Goal: Task Accomplishment & Management: Complete application form

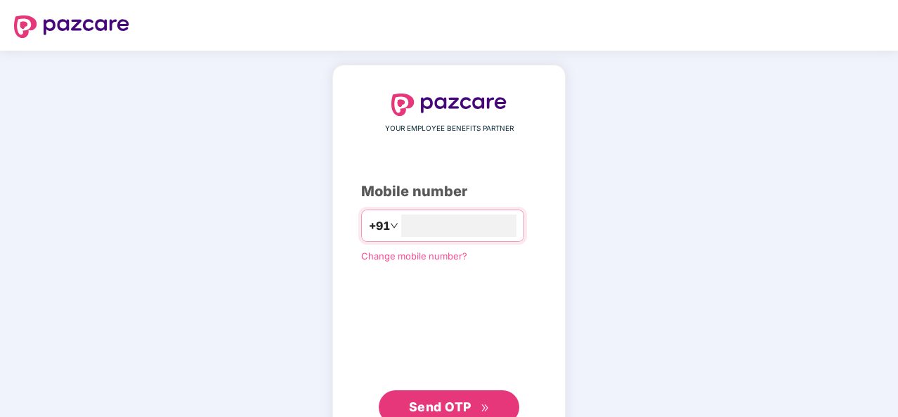
type input "**********"
click at [467, 398] on span "Send OTP" at bounding box center [440, 405] width 63 height 15
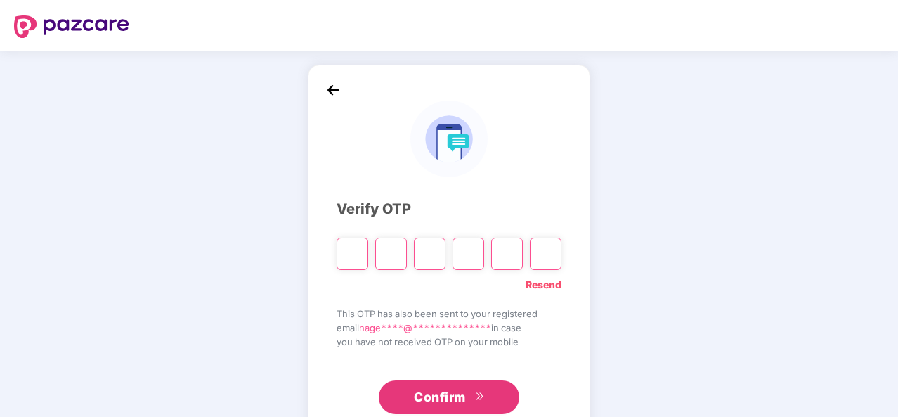
type input "*"
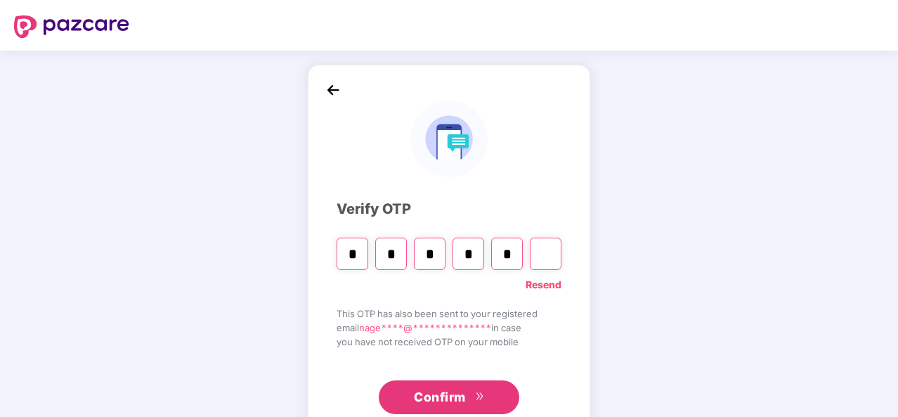
type input "*"
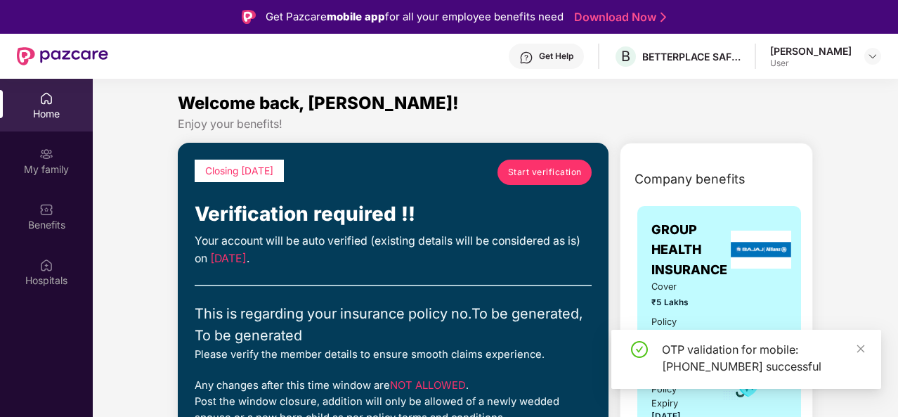
scroll to position [56, 0]
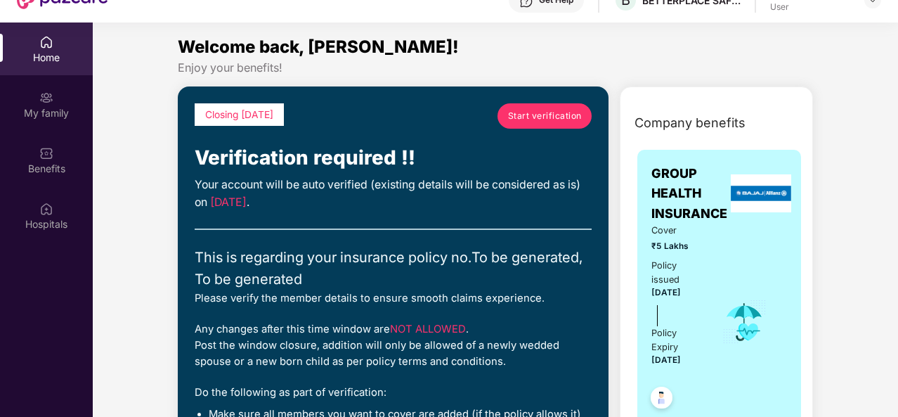
click at [567, 119] on span "Start verification" at bounding box center [545, 115] width 74 height 13
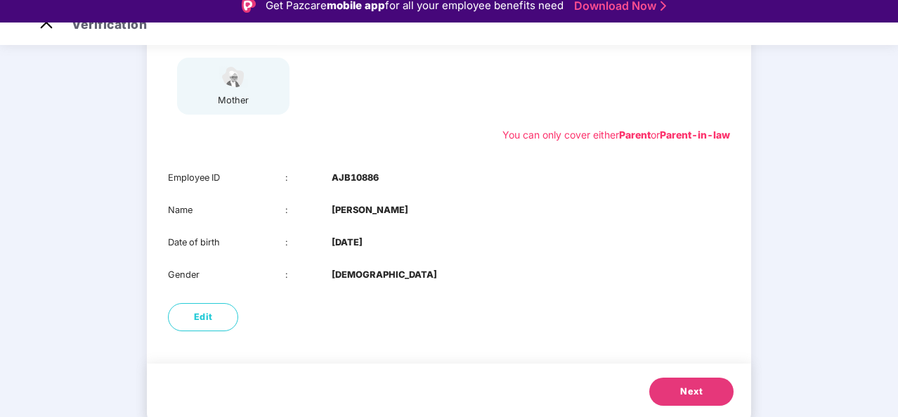
scroll to position [254, 0]
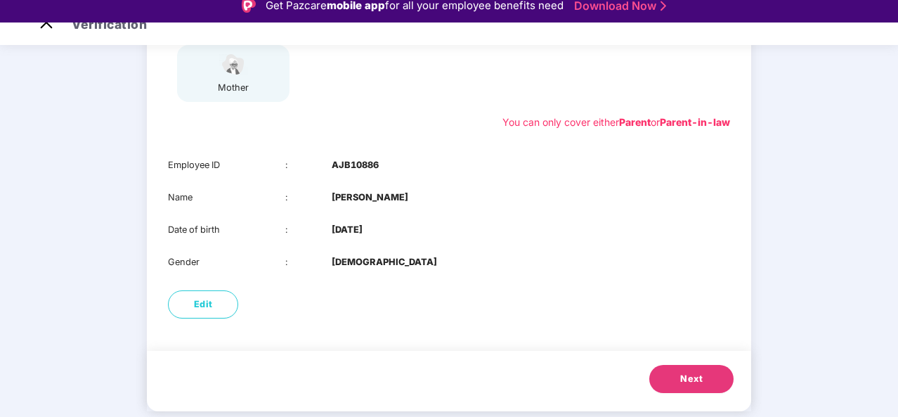
click at [663, 373] on button "Next" at bounding box center [691, 379] width 84 height 28
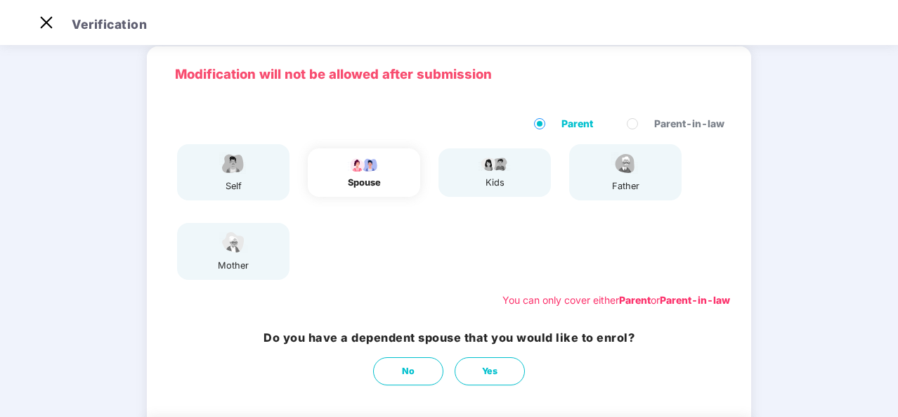
scroll to position [128, 0]
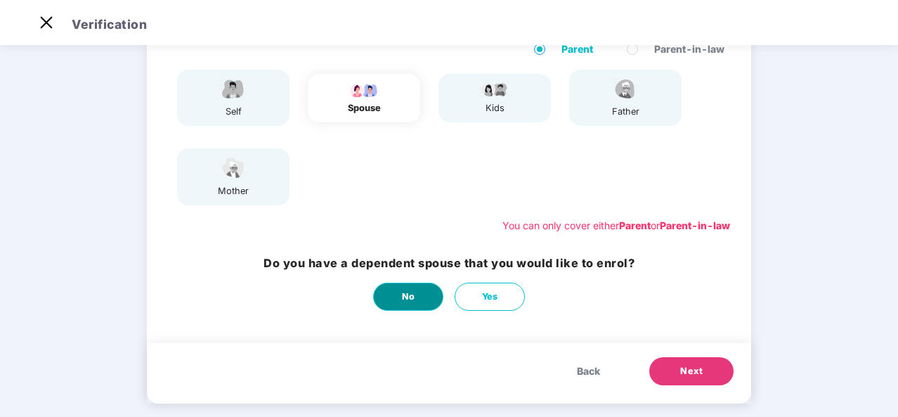
click at [396, 297] on button "No" at bounding box center [408, 297] width 70 height 28
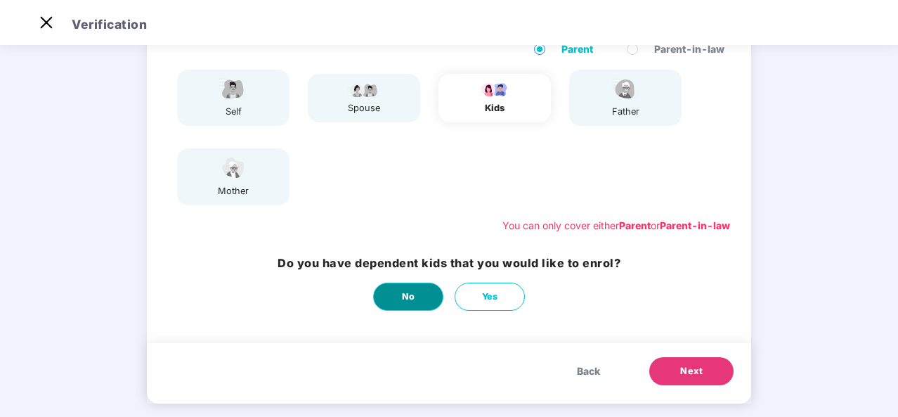
scroll to position [0, 0]
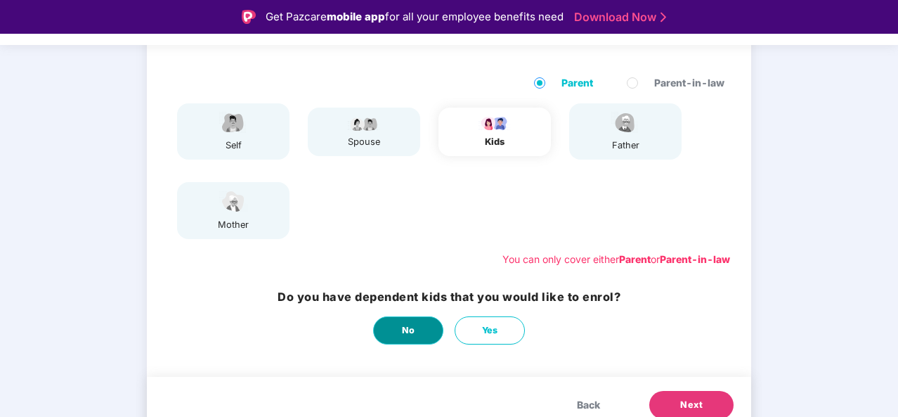
click at [409, 331] on span "No" at bounding box center [408, 330] width 13 height 14
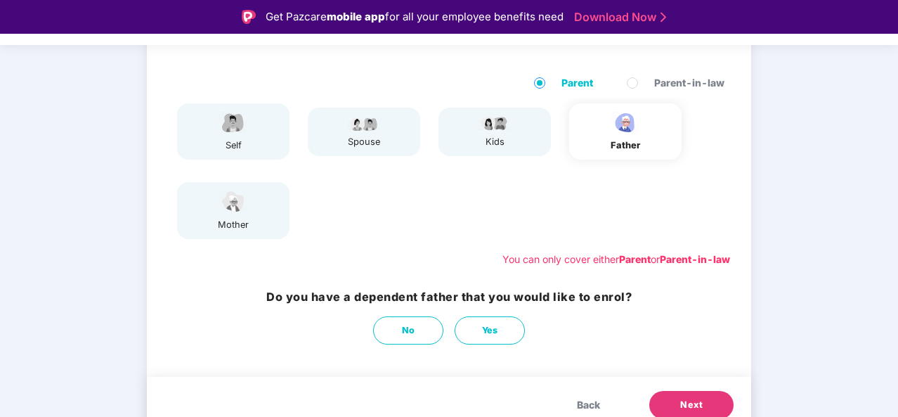
click at [685, 397] on button "Next" at bounding box center [691, 405] width 84 height 28
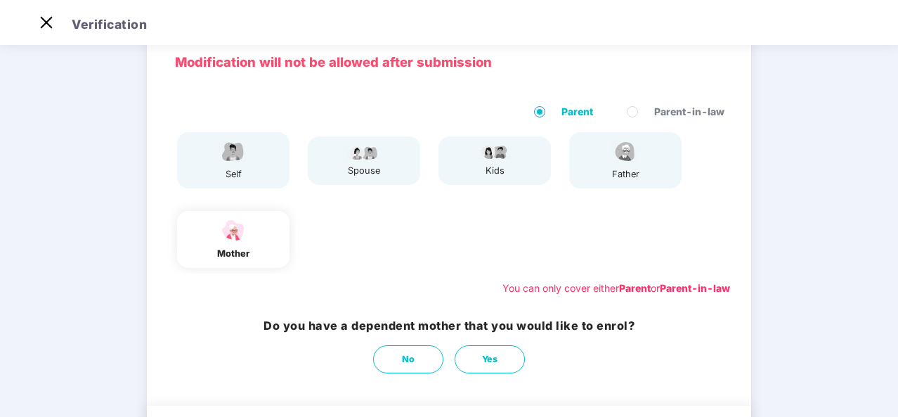
scroll to position [58, 0]
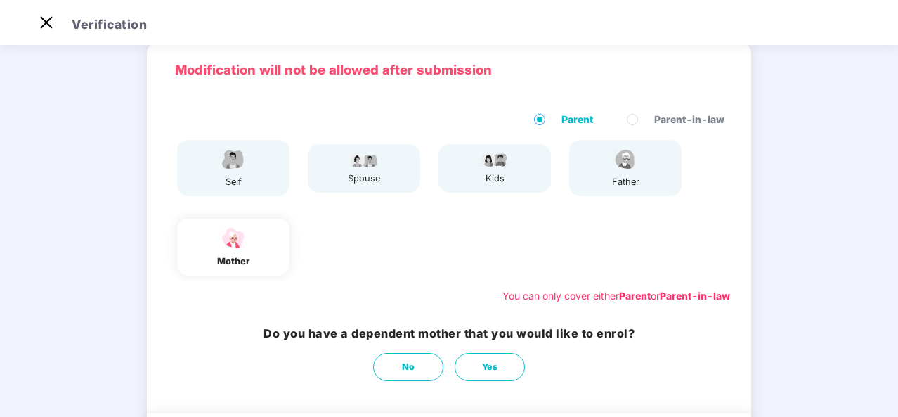
click at [643, 165] on div "father" at bounding box center [625, 168] width 112 height 56
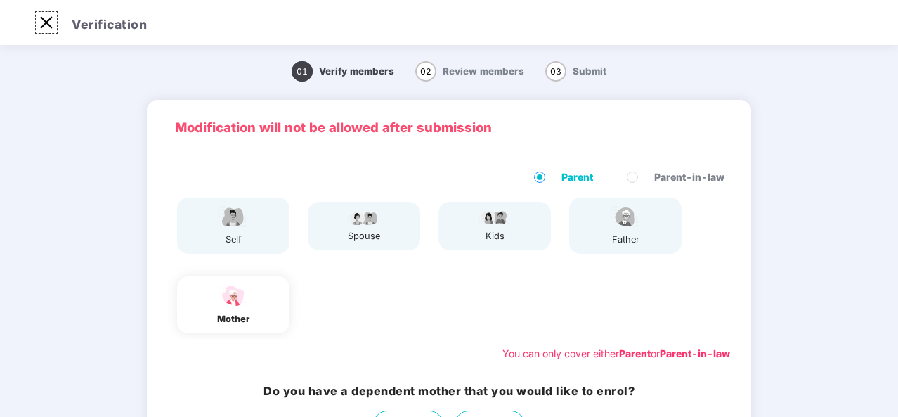
click at [48, 23] on img at bounding box center [46, 22] width 22 height 22
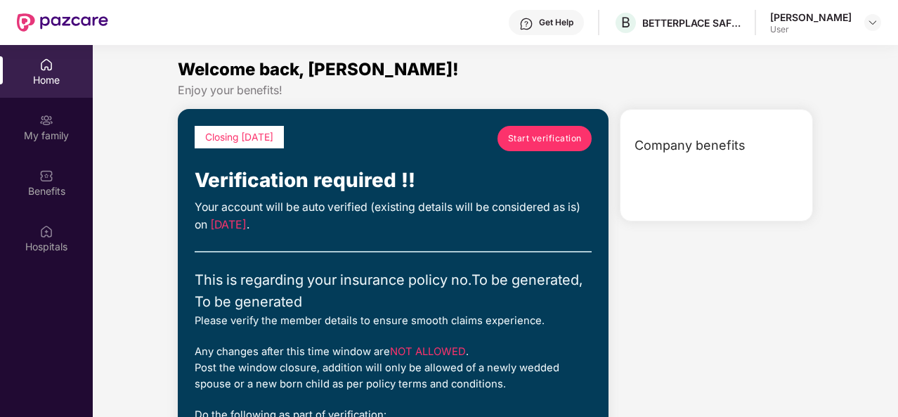
scroll to position [79, 0]
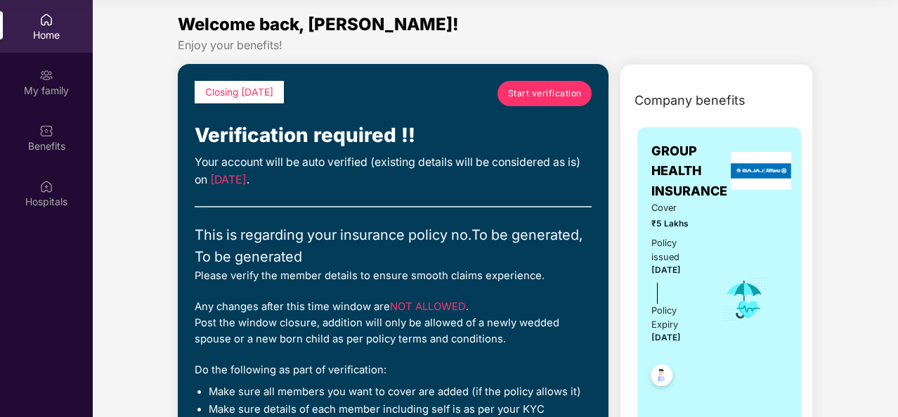
click at [544, 95] on span "Start verification" at bounding box center [545, 92] width 74 height 13
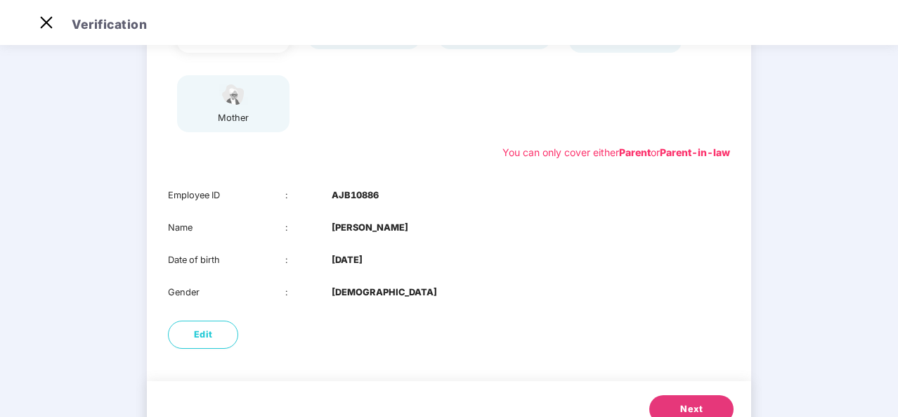
scroll to position [206, 0]
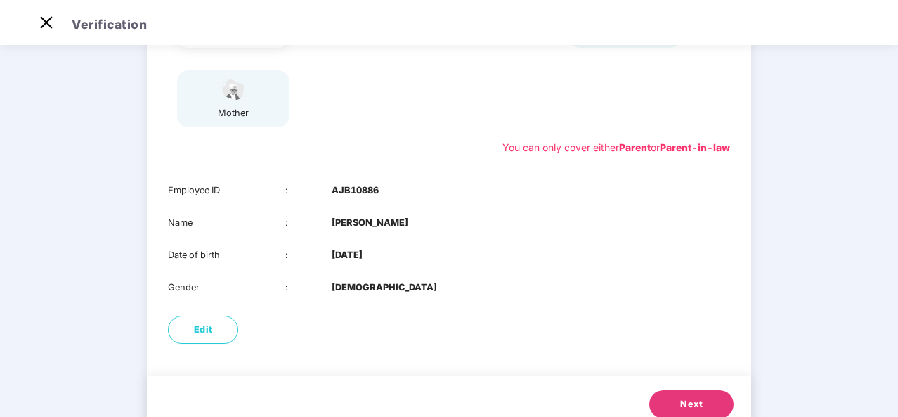
click at [668, 406] on button "Next" at bounding box center [691, 404] width 84 height 28
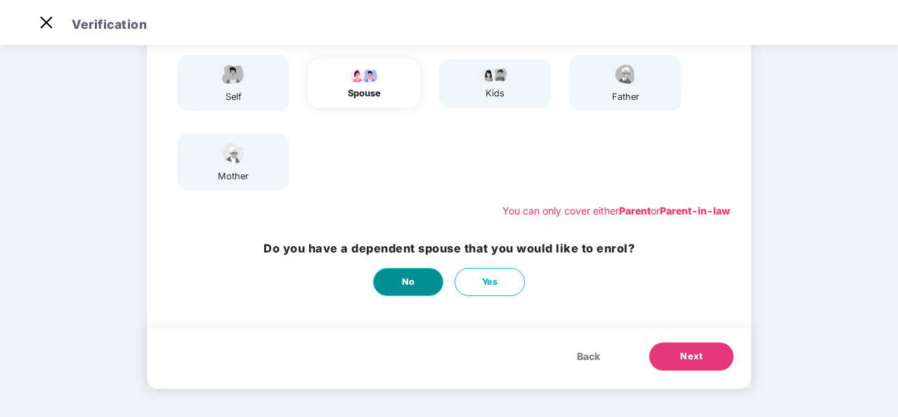
click at [421, 272] on button "No" at bounding box center [408, 282] width 70 height 28
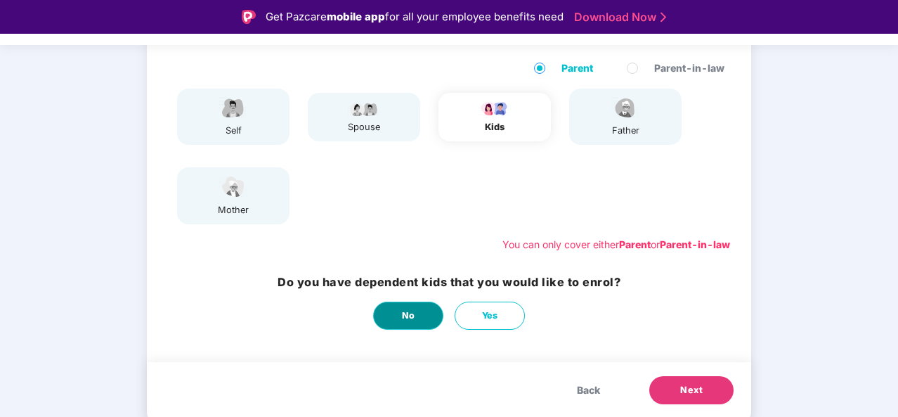
click at [414, 321] on button "No" at bounding box center [408, 315] width 70 height 28
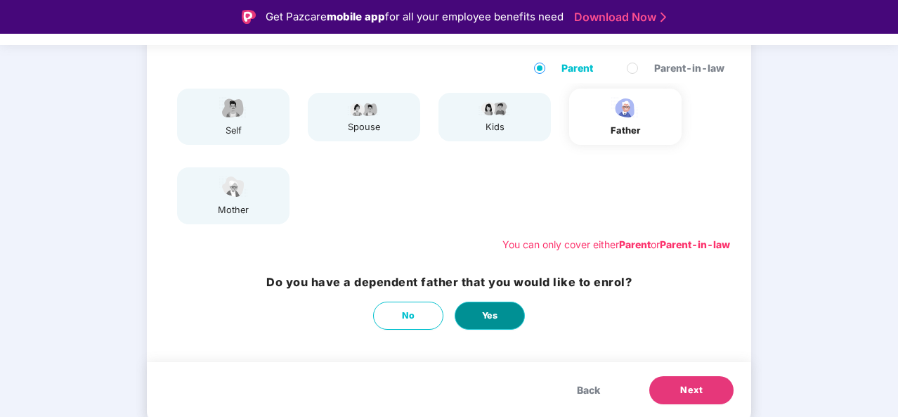
click at [495, 306] on button "Yes" at bounding box center [490, 315] width 70 height 28
select select "****"
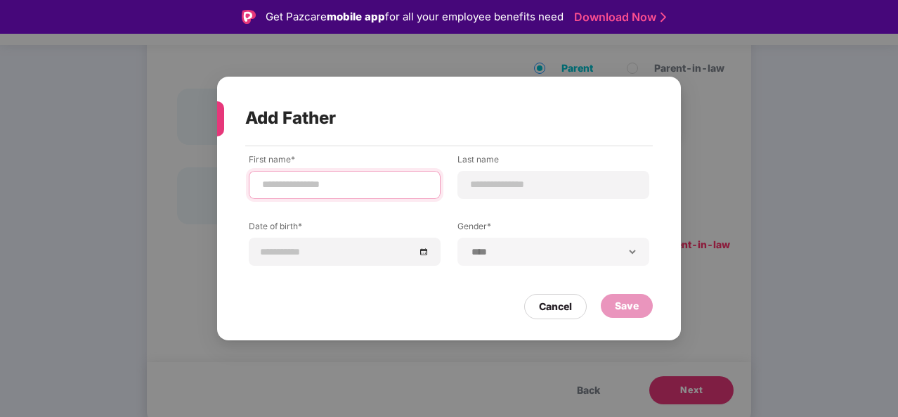
click at [412, 181] on input at bounding box center [345, 184] width 168 height 15
type input "*********"
type input "*"
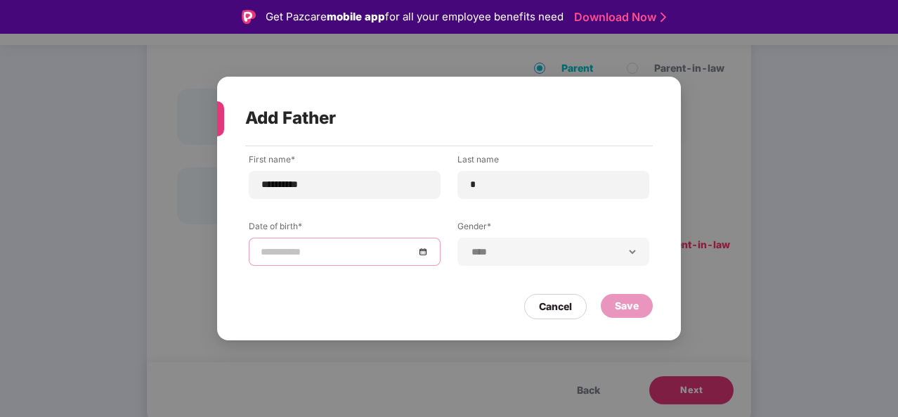
click at [364, 255] on input at bounding box center [338, 251] width 154 height 15
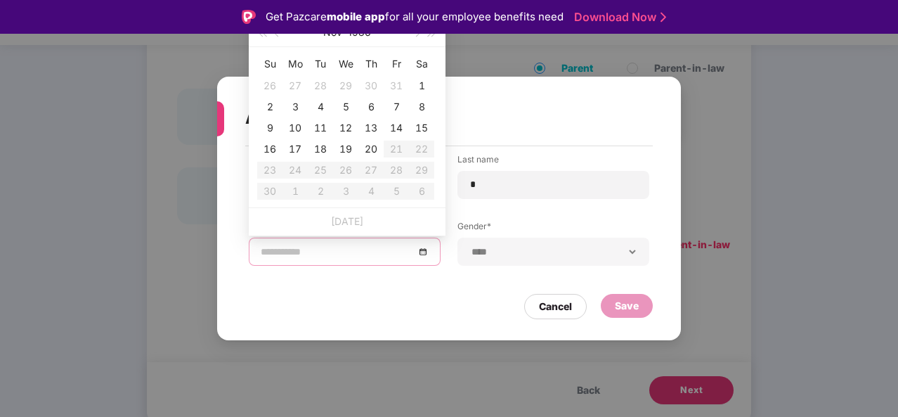
click at [421, 251] on div at bounding box center [345, 251] width 168 height 15
type input "**********"
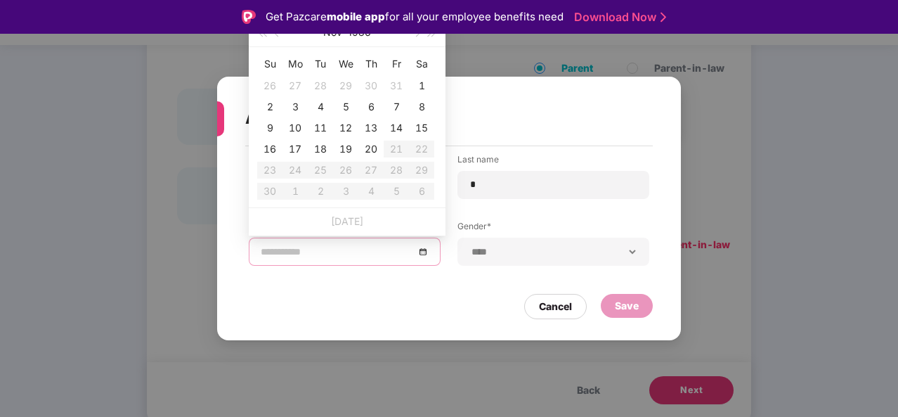
click at [424, 252] on div at bounding box center [345, 251] width 168 height 15
click at [297, 252] on input at bounding box center [338, 251] width 154 height 15
click at [271, 253] on input at bounding box center [338, 251] width 154 height 15
type input "**********"
click at [362, 37] on button "1986" at bounding box center [359, 32] width 23 height 28
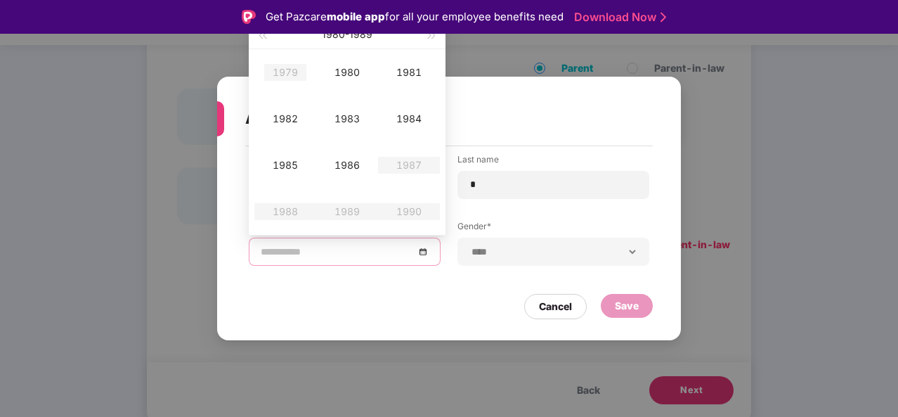
type input "**********"
click at [265, 40] on button "button" at bounding box center [261, 34] width 15 height 28
type input "**********"
click at [297, 211] on div "1978" at bounding box center [285, 211] width 42 height 17
type input "**********"
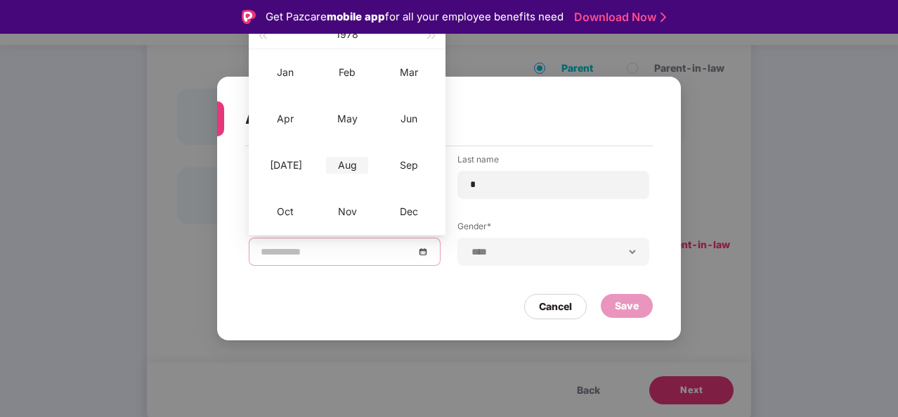
click at [350, 162] on div "Aug" at bounding box center [347, 165] width 42 height 17
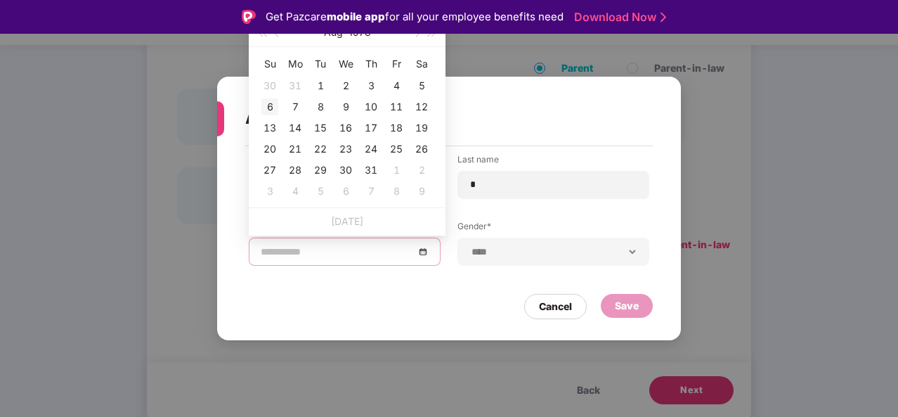
type input "**********"
click at [271, 103] on div "6" at bounding box center [269, 106] width 17 height 17
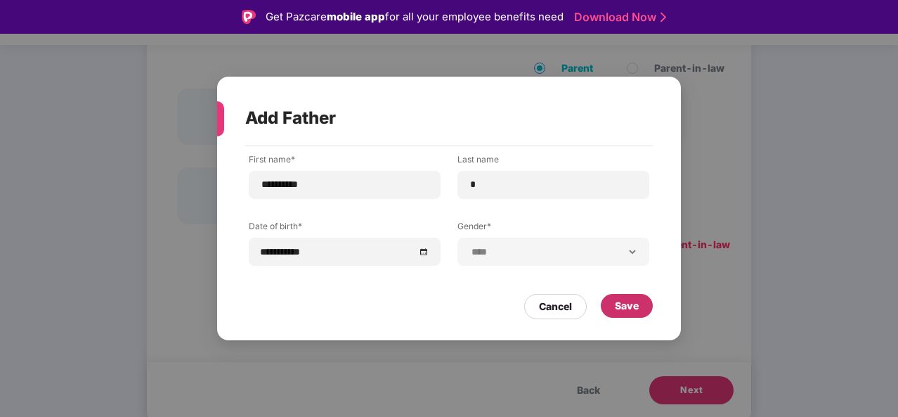
click at [635, 301] on div "Save" at bounding box center [627, 305] width 24 height 15
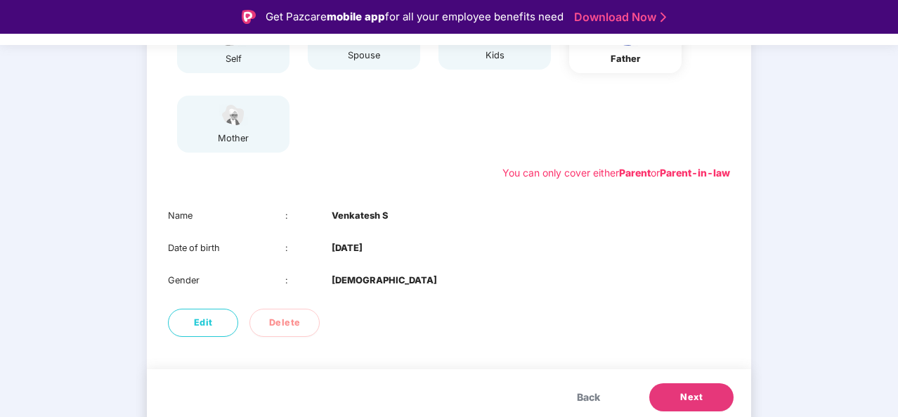
scroll to position [221, 0]
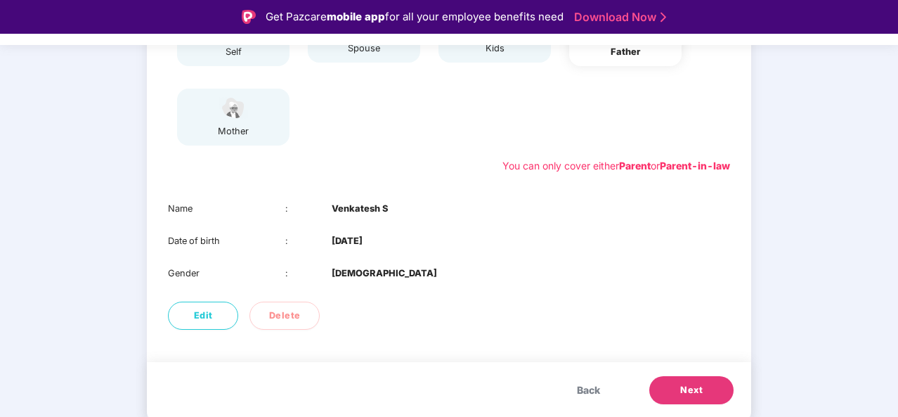
click at [677, 381] on button "Next" at bounding box center [691, 390] width 84 height 28
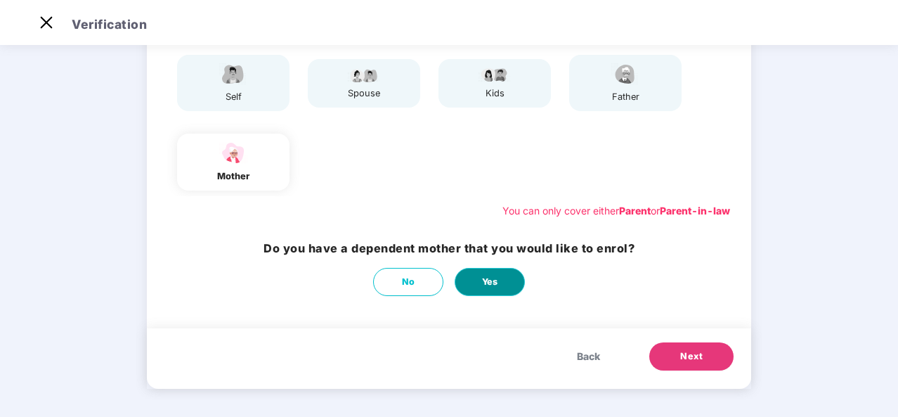
click at [496, 284] on span "Yes" at bounding box center [490, 282] width 16 height 14
select select "******"
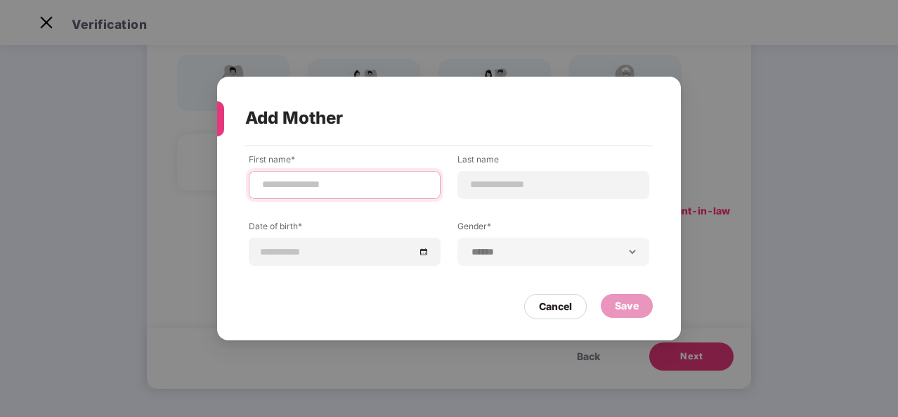
click at [388, 188] on input at bounding box center [345, 184] width 168 height 15
click at [384, 186] on input "**********" at bounding box center [345, 184] width 168 height 15
type input "**********"
type input "*"
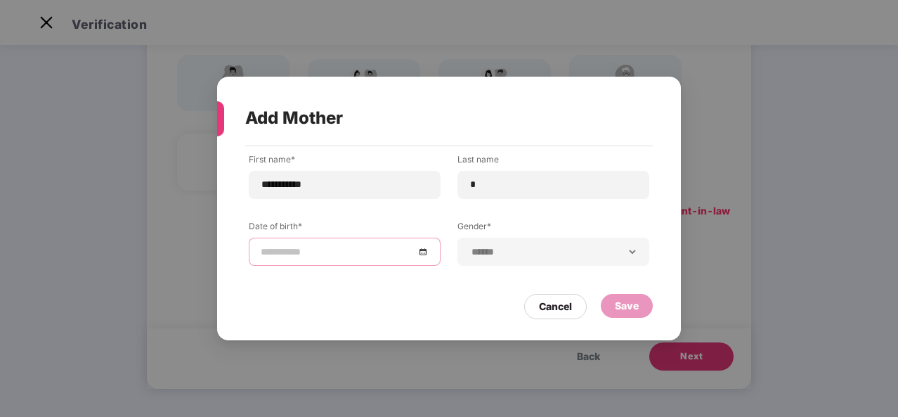
click at [421, 251] on div at bounding box center [345, 251] width 168 height 15
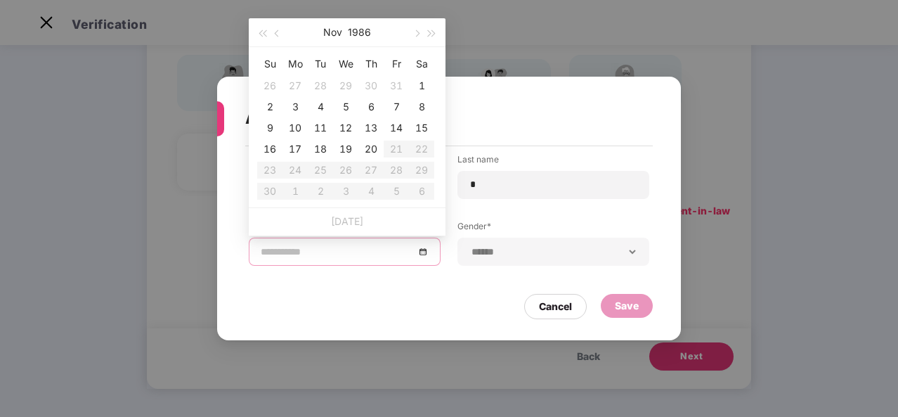
type input "**********"
click at [363, 39] on button "1986" at bounding box center [359, 32] width 23 height 28
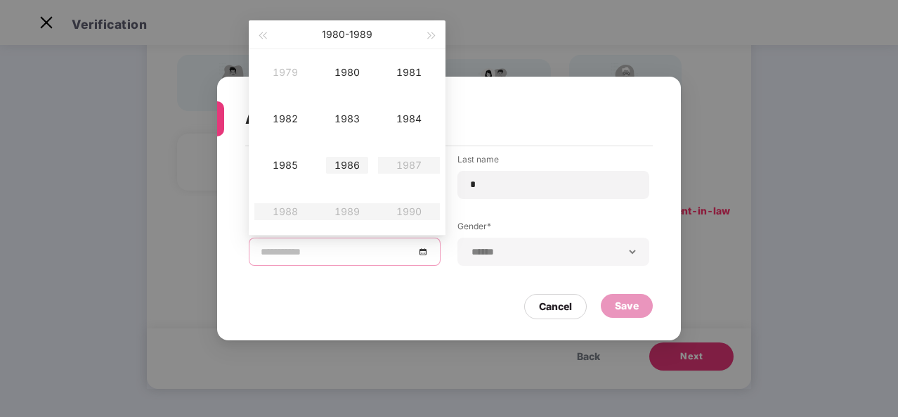
type input "**********"
click at [429, 41] on button "button" at bounding box center [431, 34] width 15 height 28
click at [266, 37] on span "button" at bounding box center [262, 35] width 7 height 7
type input "**********"
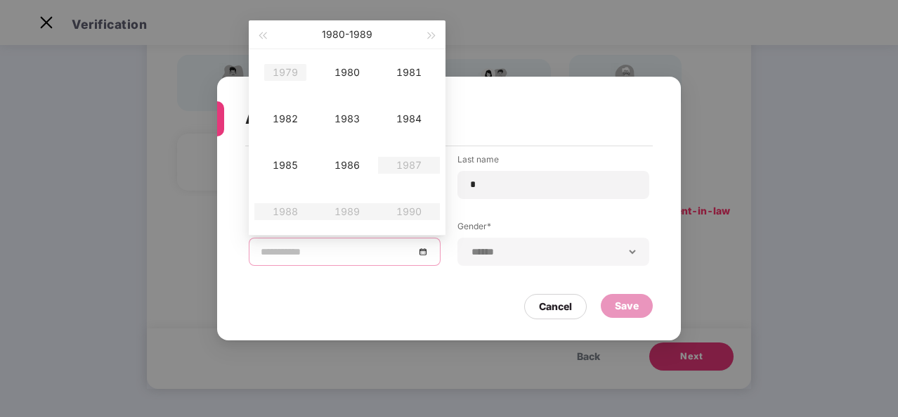
click at [281, 67] on div "1979" at bounding box center [285, 72] width 42 height 17
type input "**********"
click at [410, 69] on div "Mar" at bounding box center [409, 72] width 42 height 17
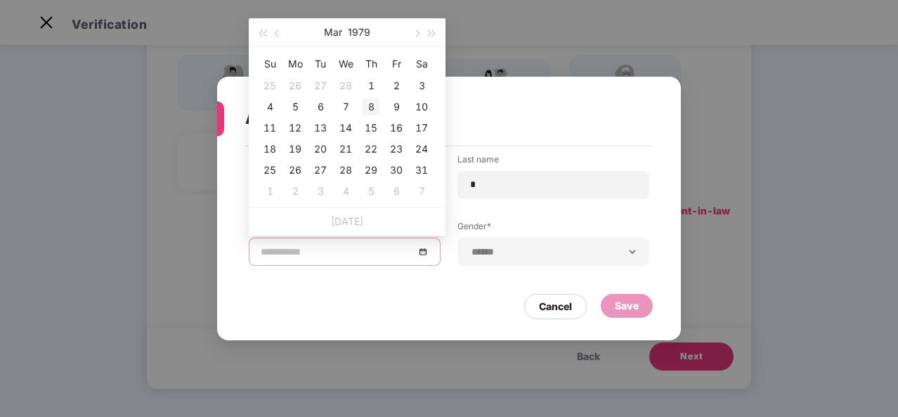
type input "**********"
click at [370, 104] on div "8" at bounding box center [371, 106] width 17 height 17
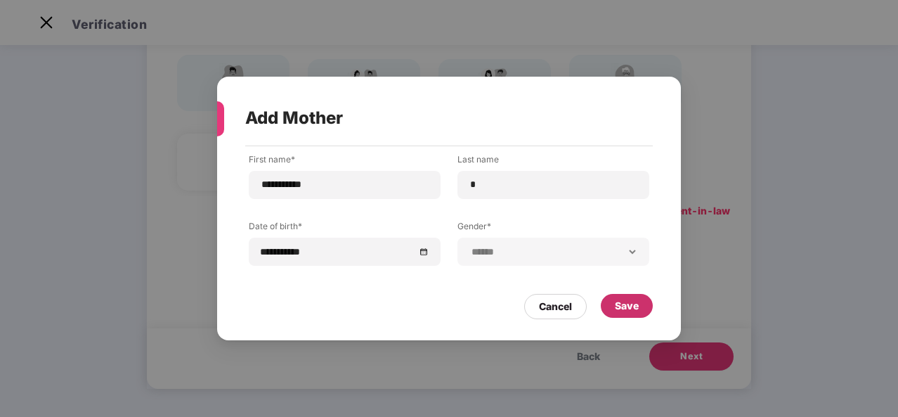
click at [616, 305] on div "Save" at bounding box center [627, 305] width 24 height 15
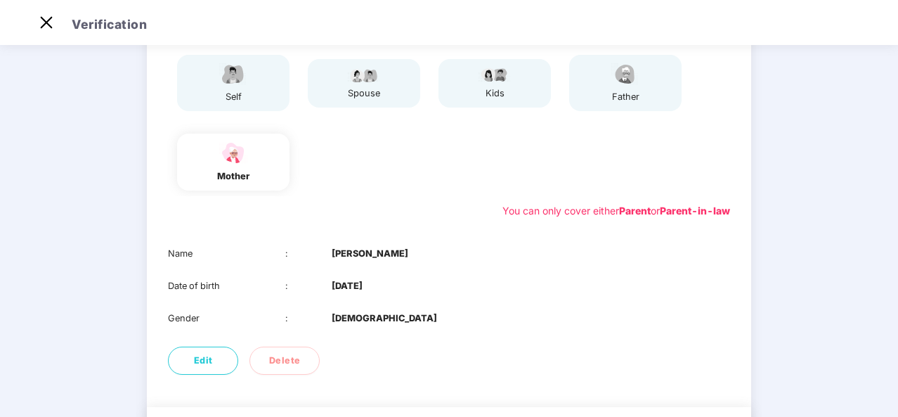
scroll to position [221, 0]
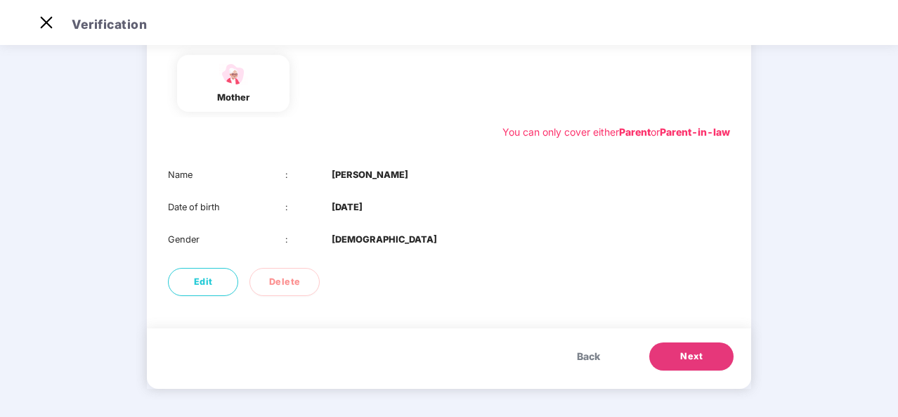
click at [697, 362] on span "Next" at bounding box center [691, 356] width 22 height 14
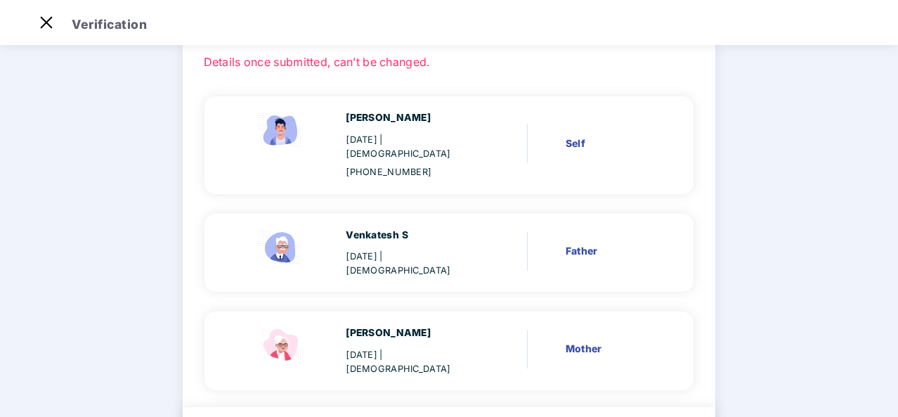
scroll to position [161, 0]
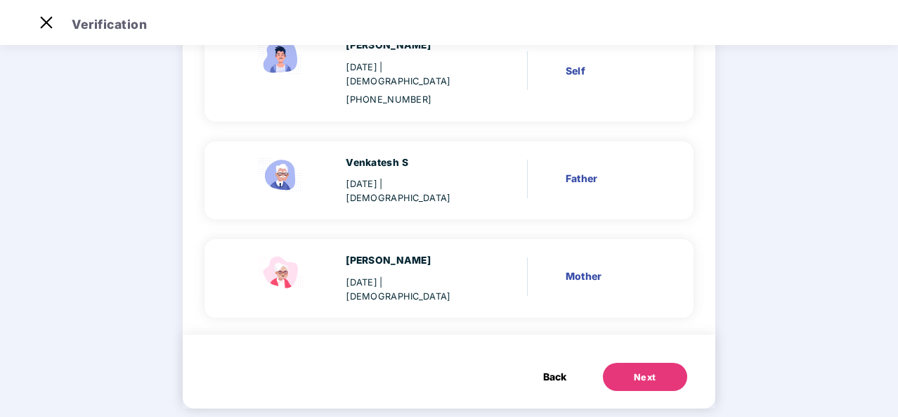
click at [659, 363] on button "Next" at bounding box center [645, 377] width 84 height 28
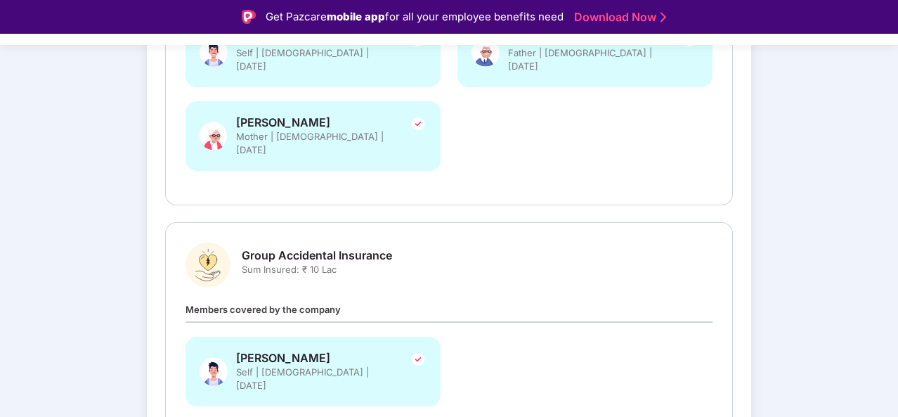
scroll to position [401, 0]
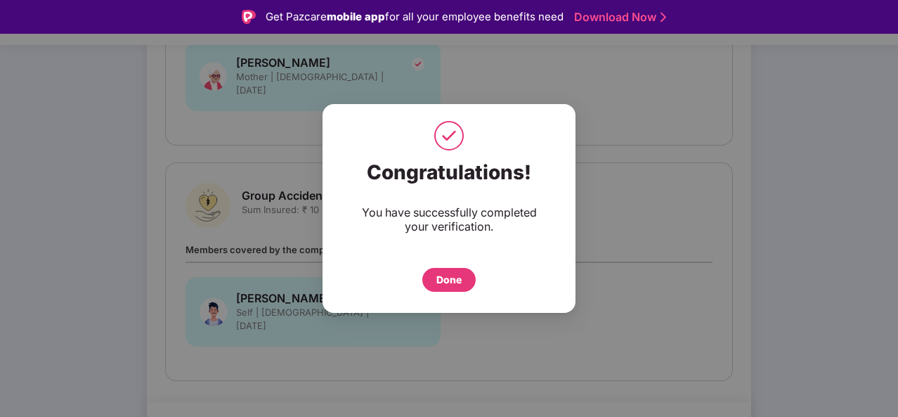
click at [463, 283] on div "Done" at bounding box center [448, 280] width 53 height 24
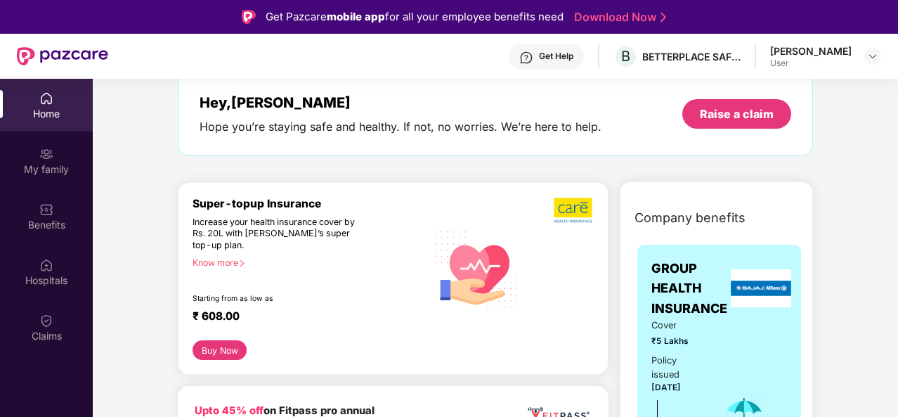
scroll to position [74, 0]
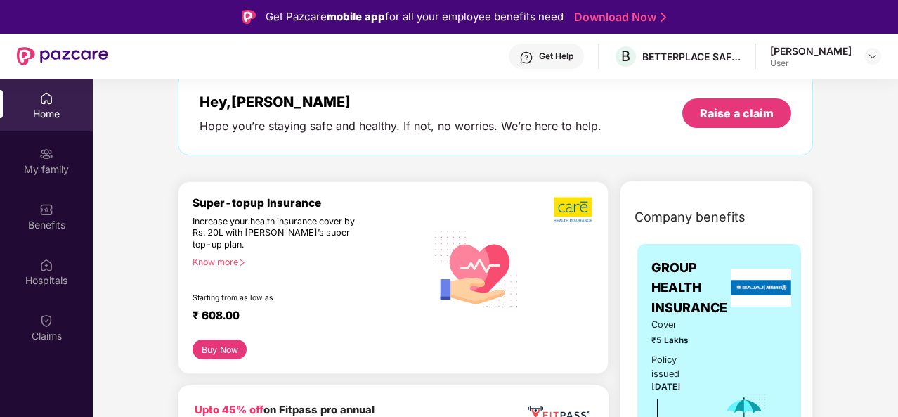
drag, startPoint x: 0, startPoint y: 0, endPoint x: 463, endPoint y: 283, distance: 542.9
click at [463, 283] on img at bounding box center [477, 267] width 100 height 102
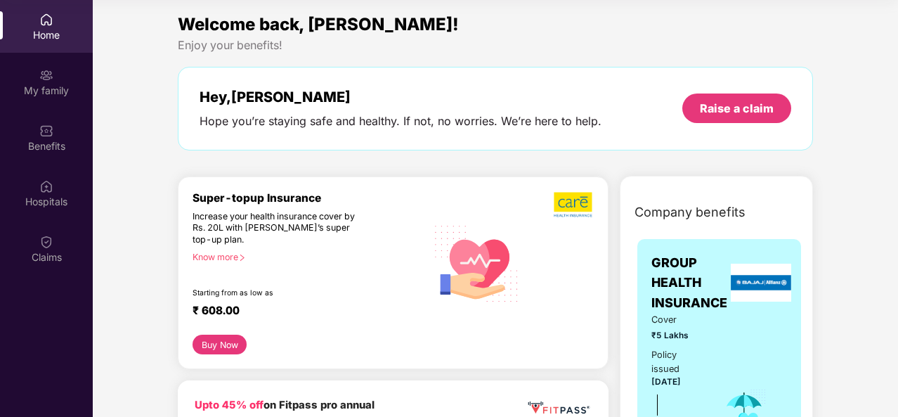
scroll to position [0, 0]
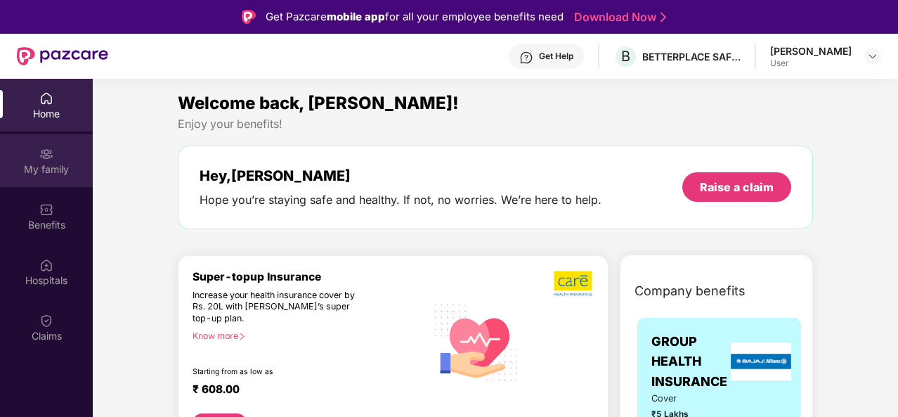
click at [65, 157] on div "My family" at bounding box center [46, 160] width 93 height 53
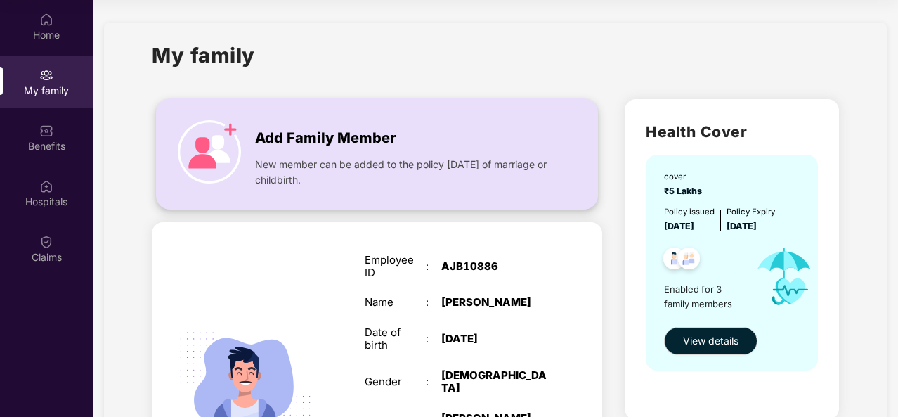
click at [214, 151] on img at bounding box center [209, 151] width 63 height 63
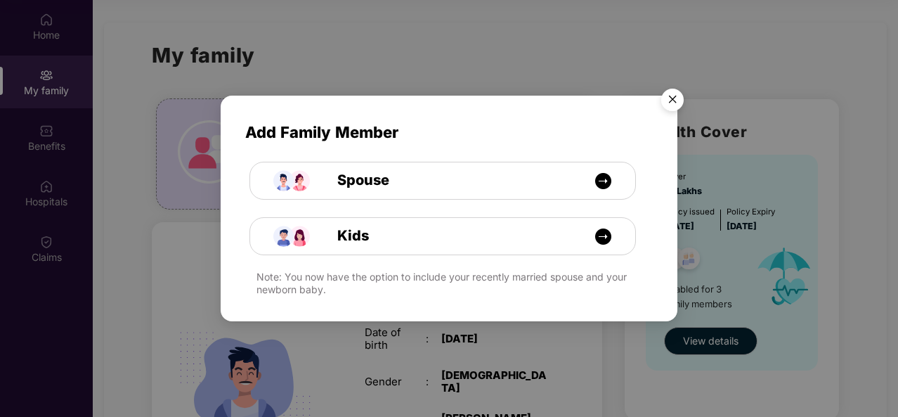
click at [666, 103] on img "Close" at bounding box center [672, 101] width 39 height 39
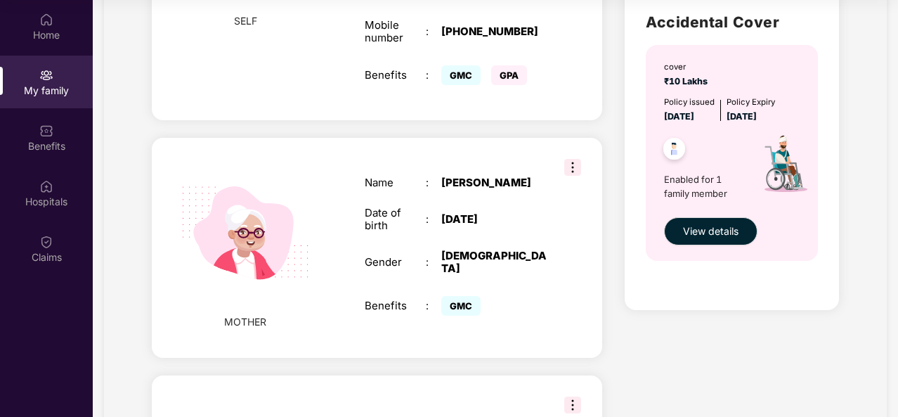
scroll to position [658, 0]
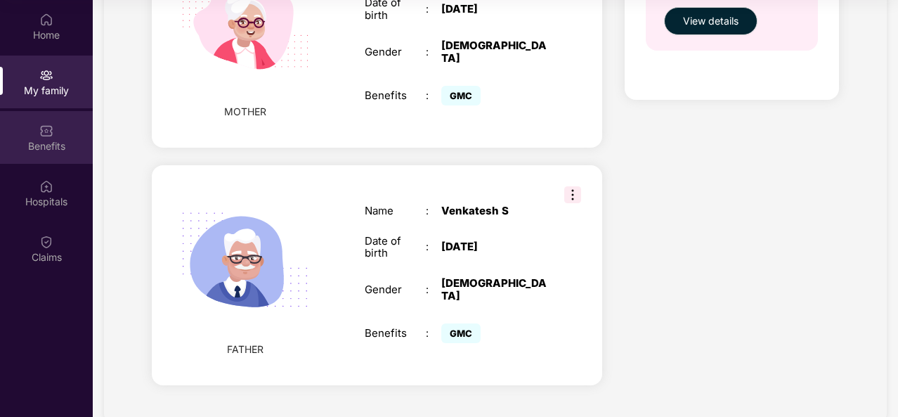
click at [56, 135] on div "Benefits" at bounding box center [46, 137] width 93 height 53
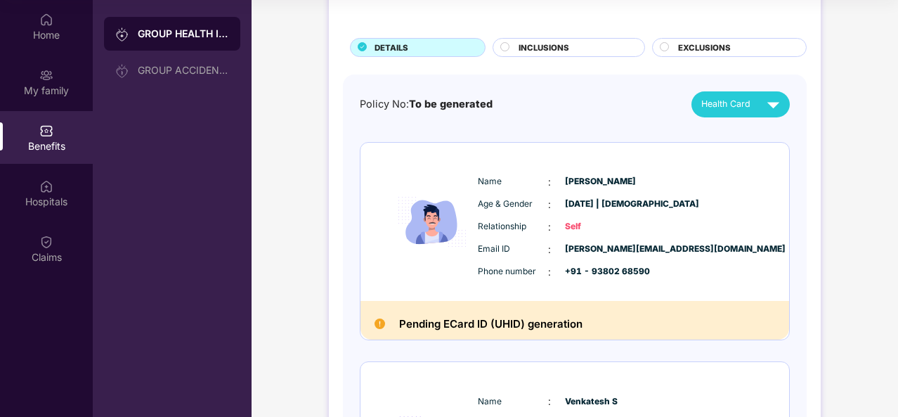
scroll to position [59, 0]
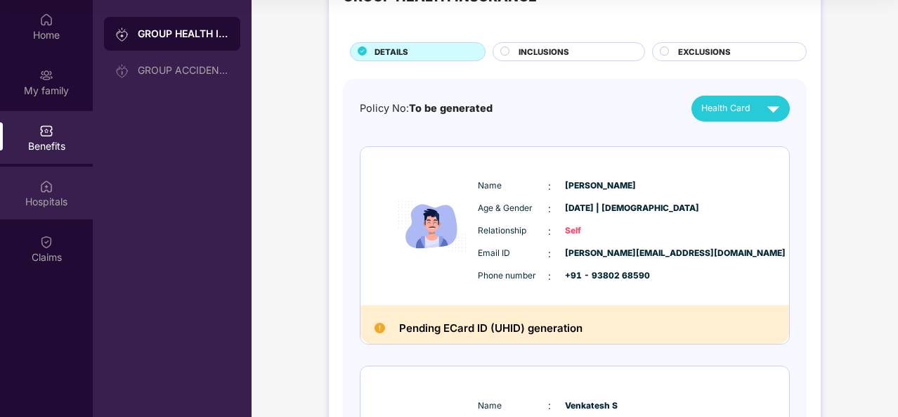
click at [44, 189] on img at bounding box center [46, 186] width 14 height 14
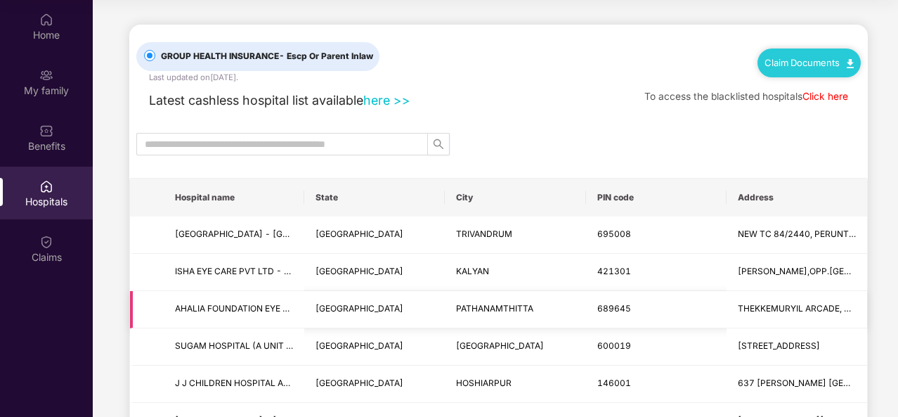
scroll to position [63, 0]
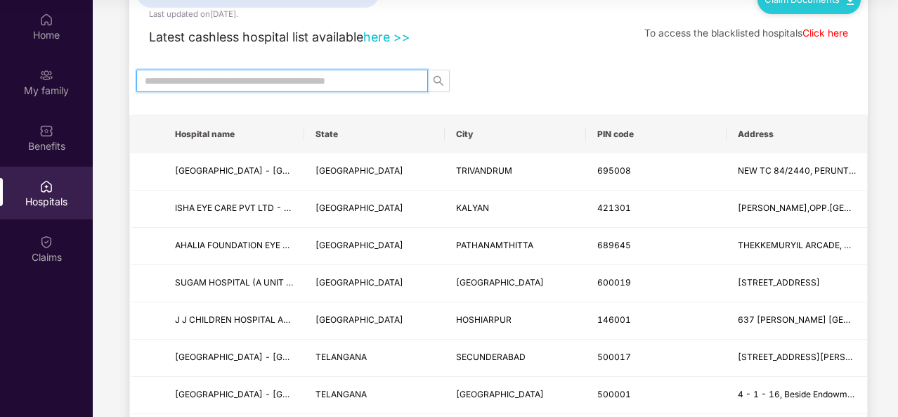
click at [358, 87] on input "text" at bounding box center [277, 80] width 264 height 15
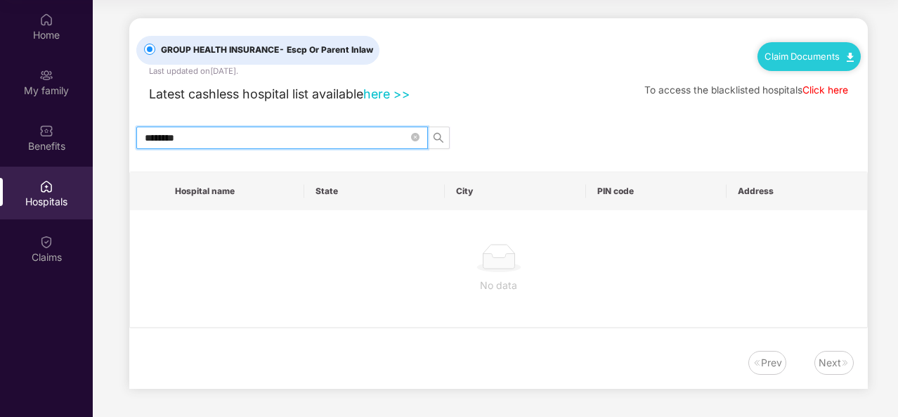
scroll to position [4, 0]
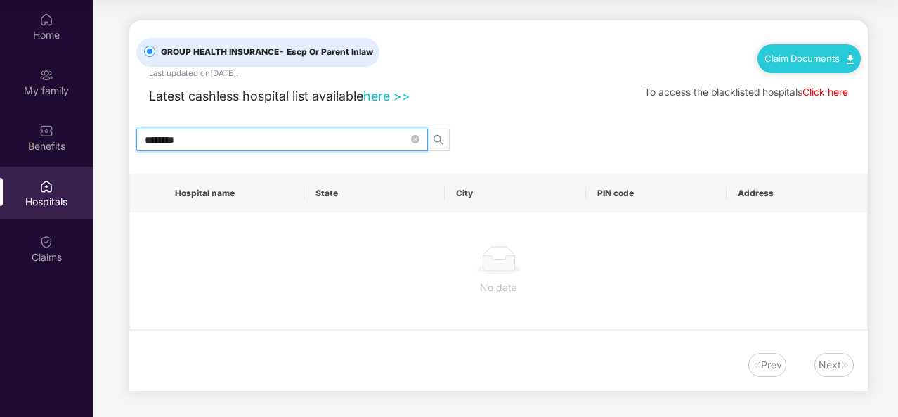
type input "********"
click at [420, 141] on span "********" at bounding box center [282, 140] width 292 height 22
click at [416, 141] on icon "close-circle" at bounding box center [415, 139] width 8 height 8
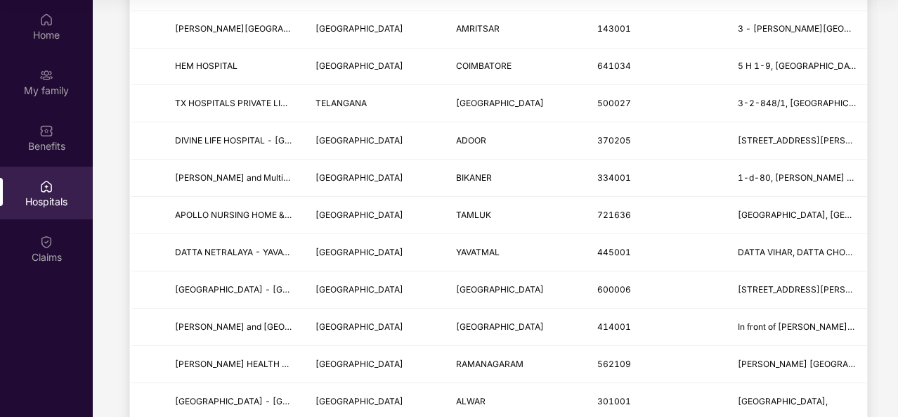
scroll to position [469, 0]
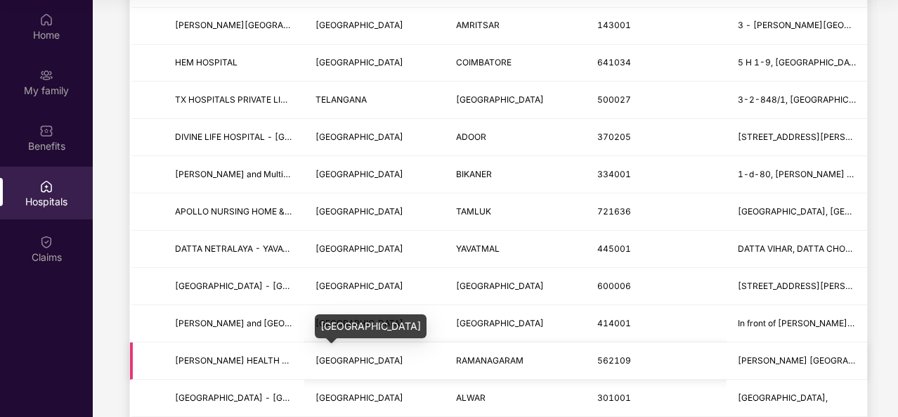
click at [350, 355] on span "[GEOGRAPHIC_DATA]" at bounding box center [360, 360] width 88 height 11
copy span "[GEOGRAPHIC_DATA]"
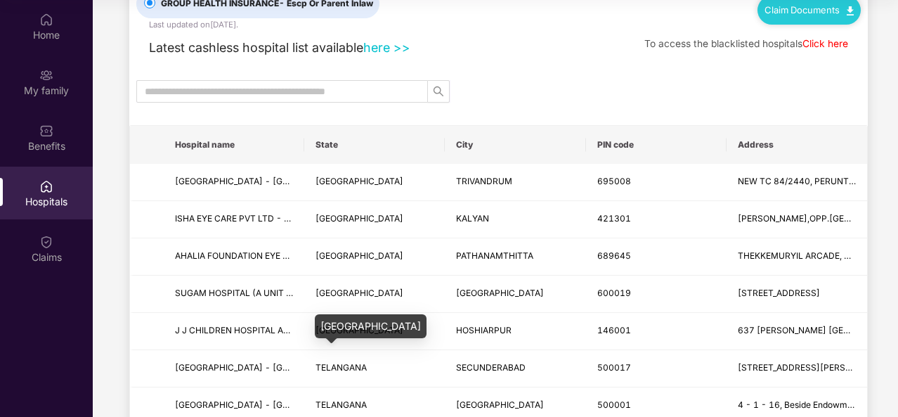
scroll to position [0, 0]
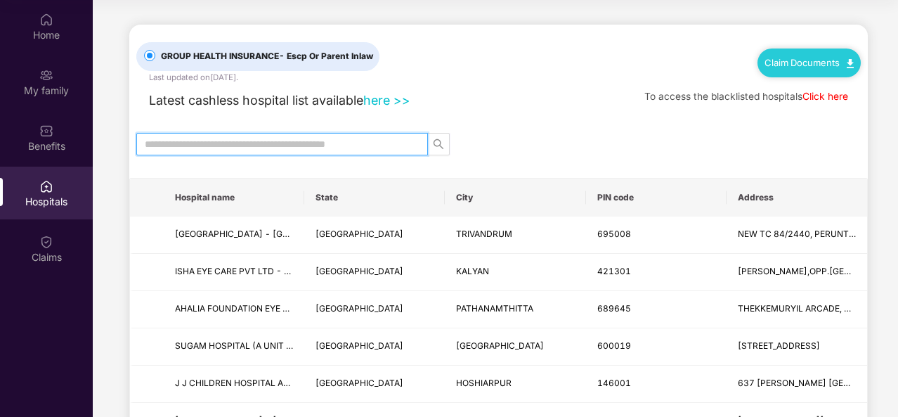
click at [360, 147] on input "text" at bounding box center [277, 143] width 264 height 15
paste input "*********"
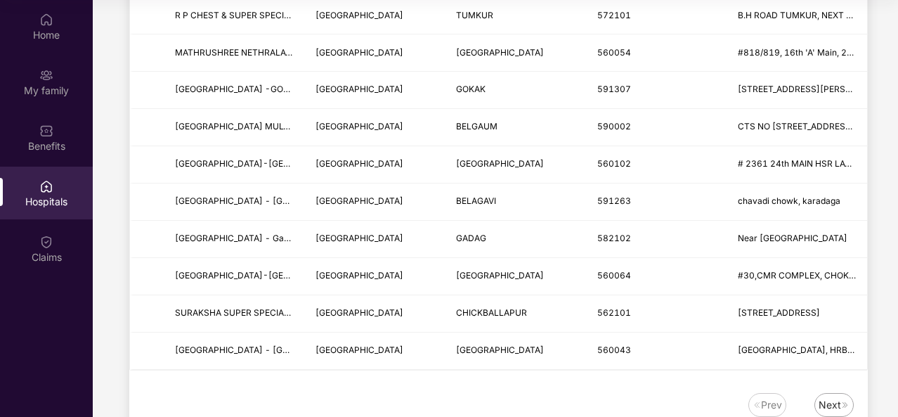
scroll to position [1736, 0]
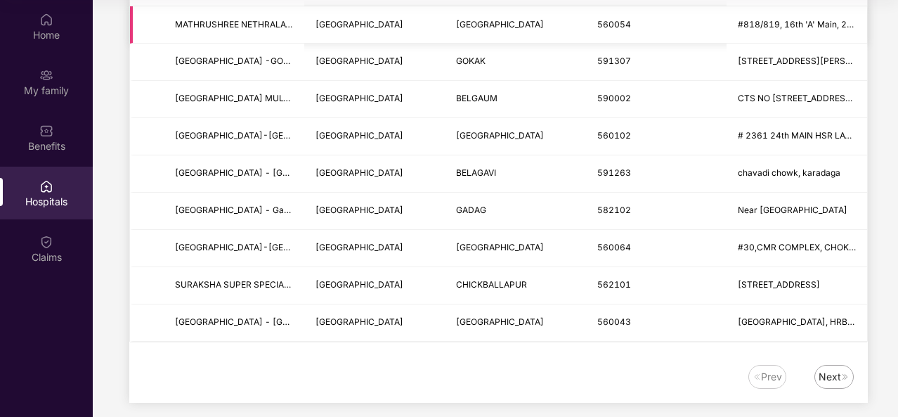
type input "*********"
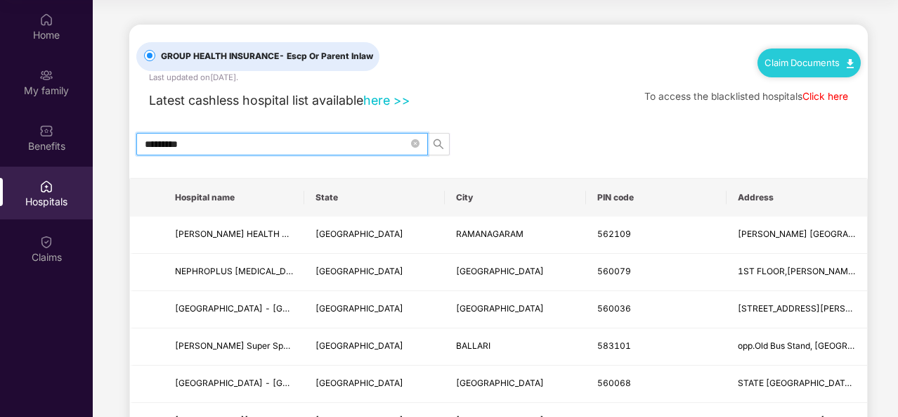
scroll to position [45, 0]
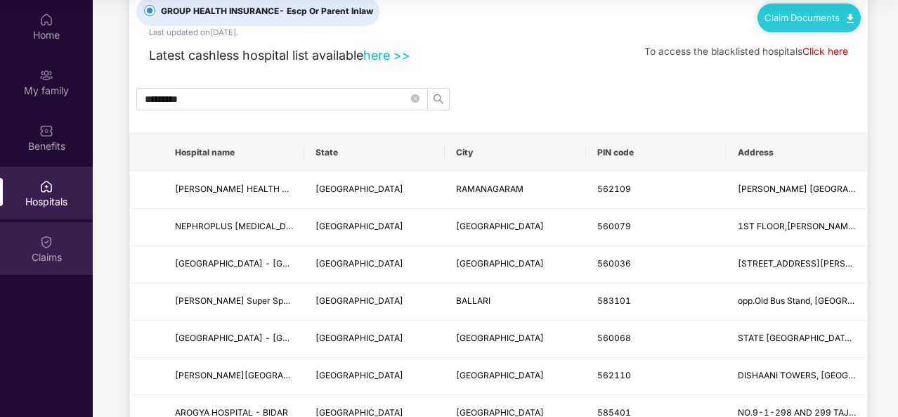
click at [45, 243] on img at bounding box center [46, 242] width 14 height 14
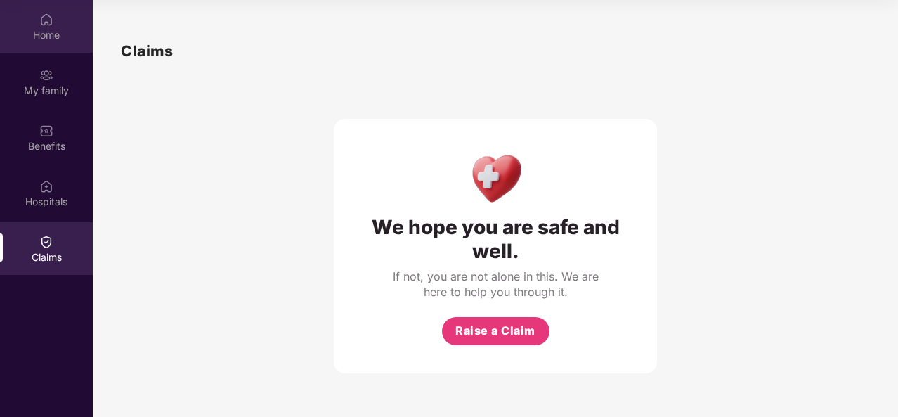
click at [69, 40] on div "Home" at bounding box center [46, 35] width 93 height 14
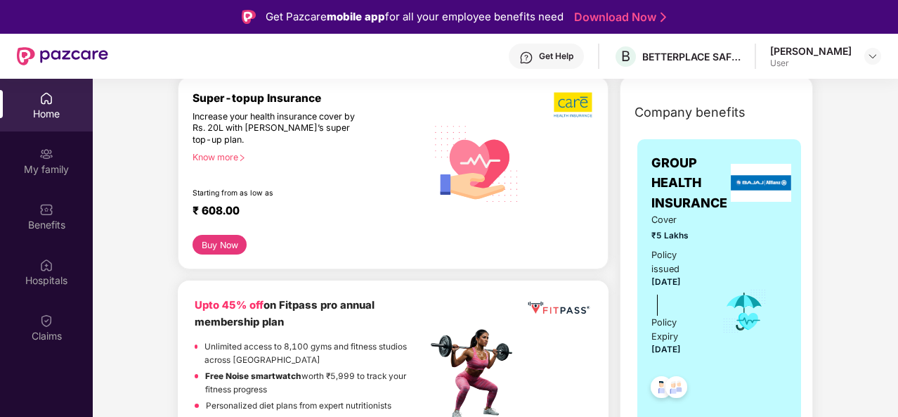
scroll to position [179, 0]
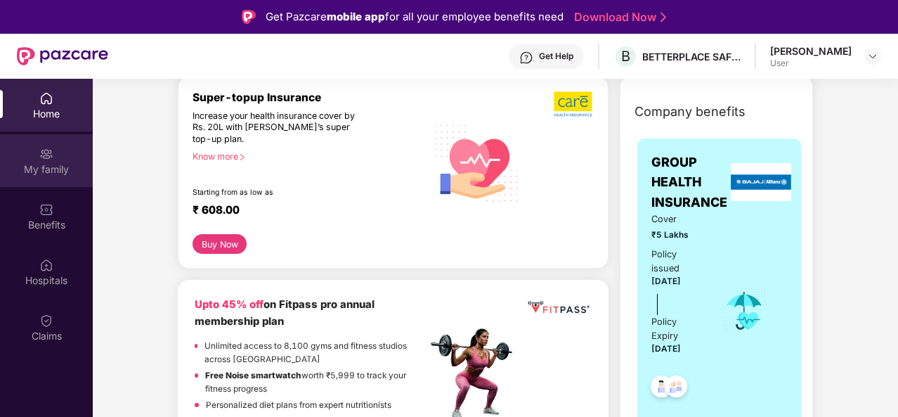
click at [61, 153] on div "My family" at bounding box center [46, 160] width 93 height 53
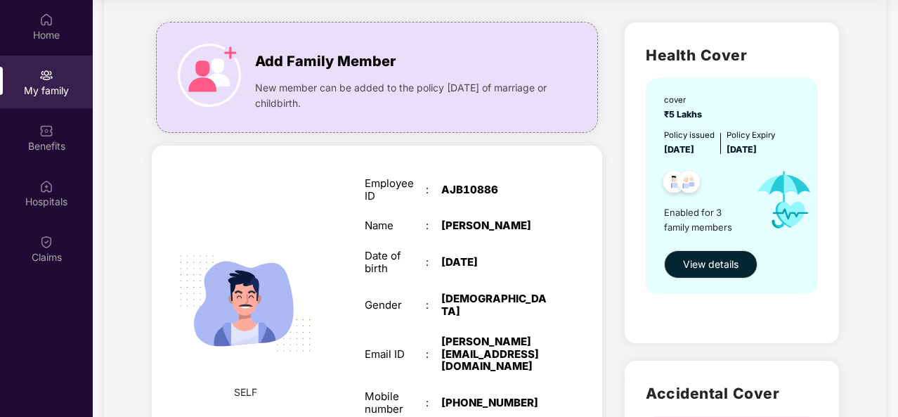
scroll to position [73, 0]
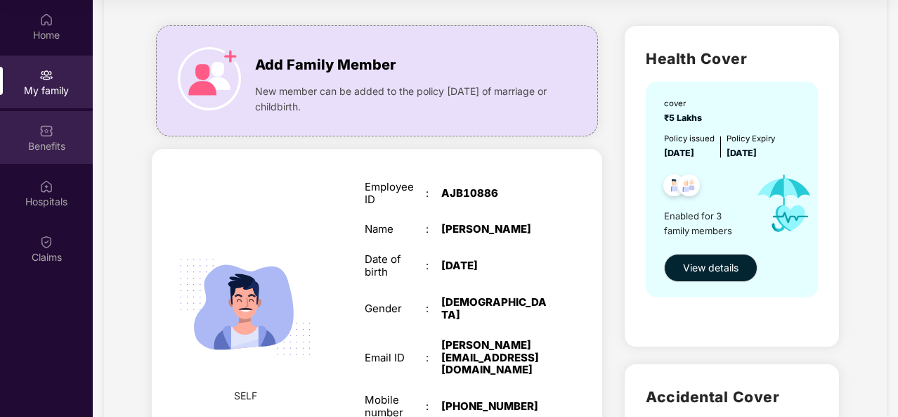
click at [66, 129] on div "Benefits" at bounding box center [46, 137] width 93 height 53
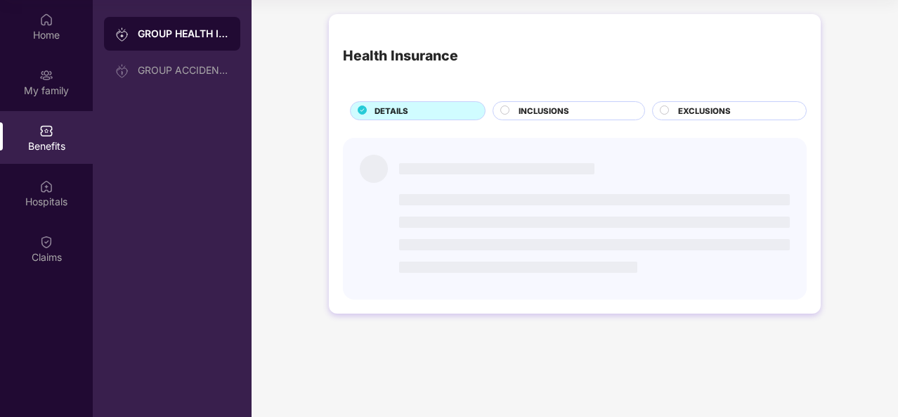
scroll to position [0, 0]
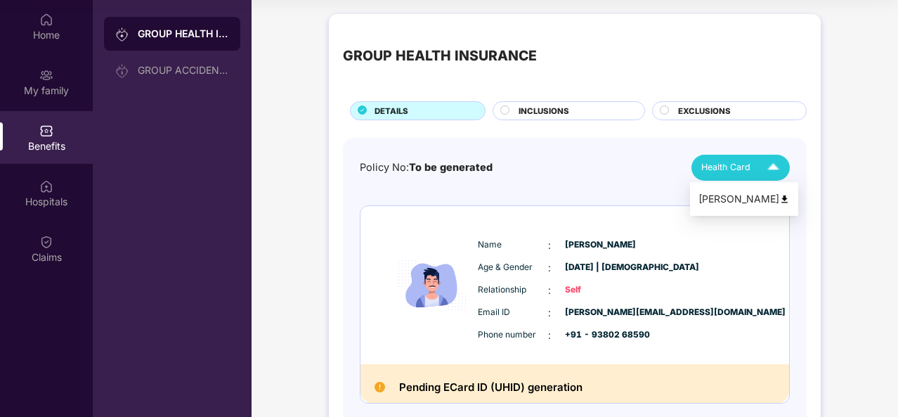
click at [778, 161] on img at bounding box center [773, 167] width 25 height 25
click at [595, 78] on div "GROUP HEALTH INSURANCE" at bounding box center [575, 56] width 464 height 56
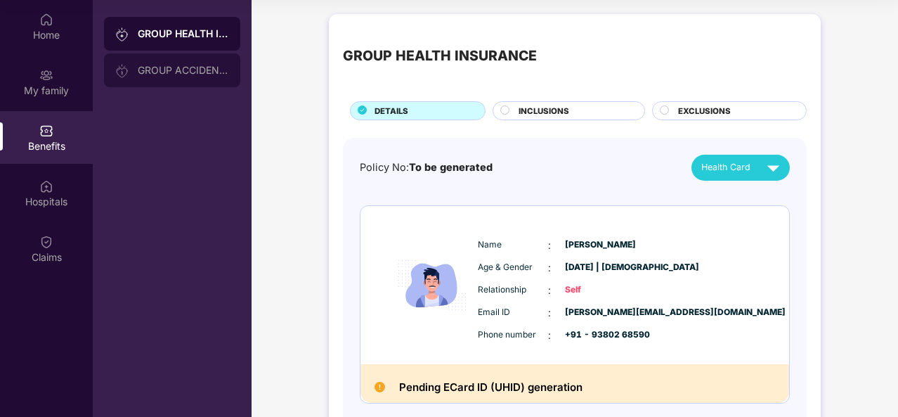
click at [164, 63] on div "GROUP ACCIDENTAL INSURANCE" at bounding box center [172, 70] width 136 height 34
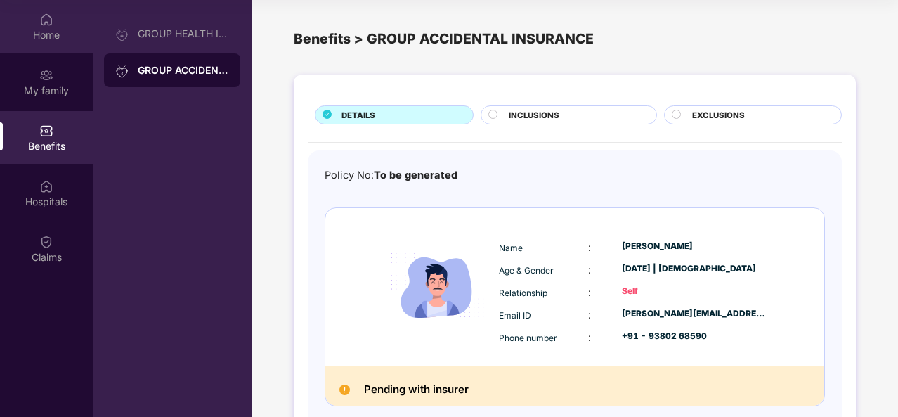
click at [55, 22] on div "Home" at bounding box center [46, 26] width 93 height 53
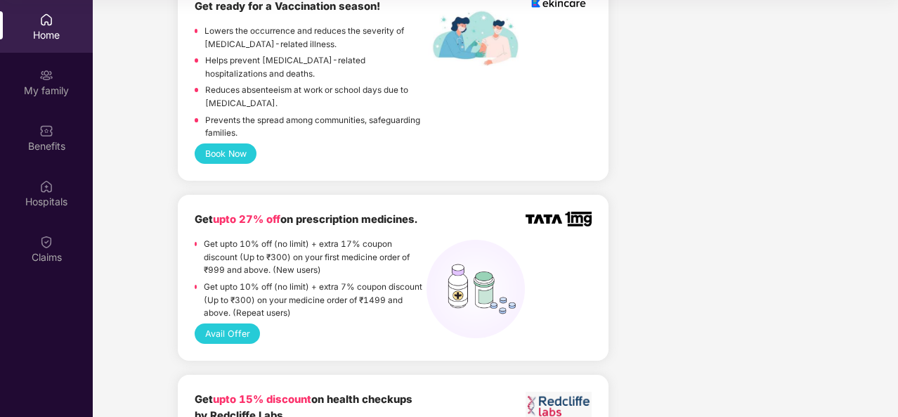
scroll to position [974, 0]
